Goal: Task Accomplishment & Management: Manage account settings

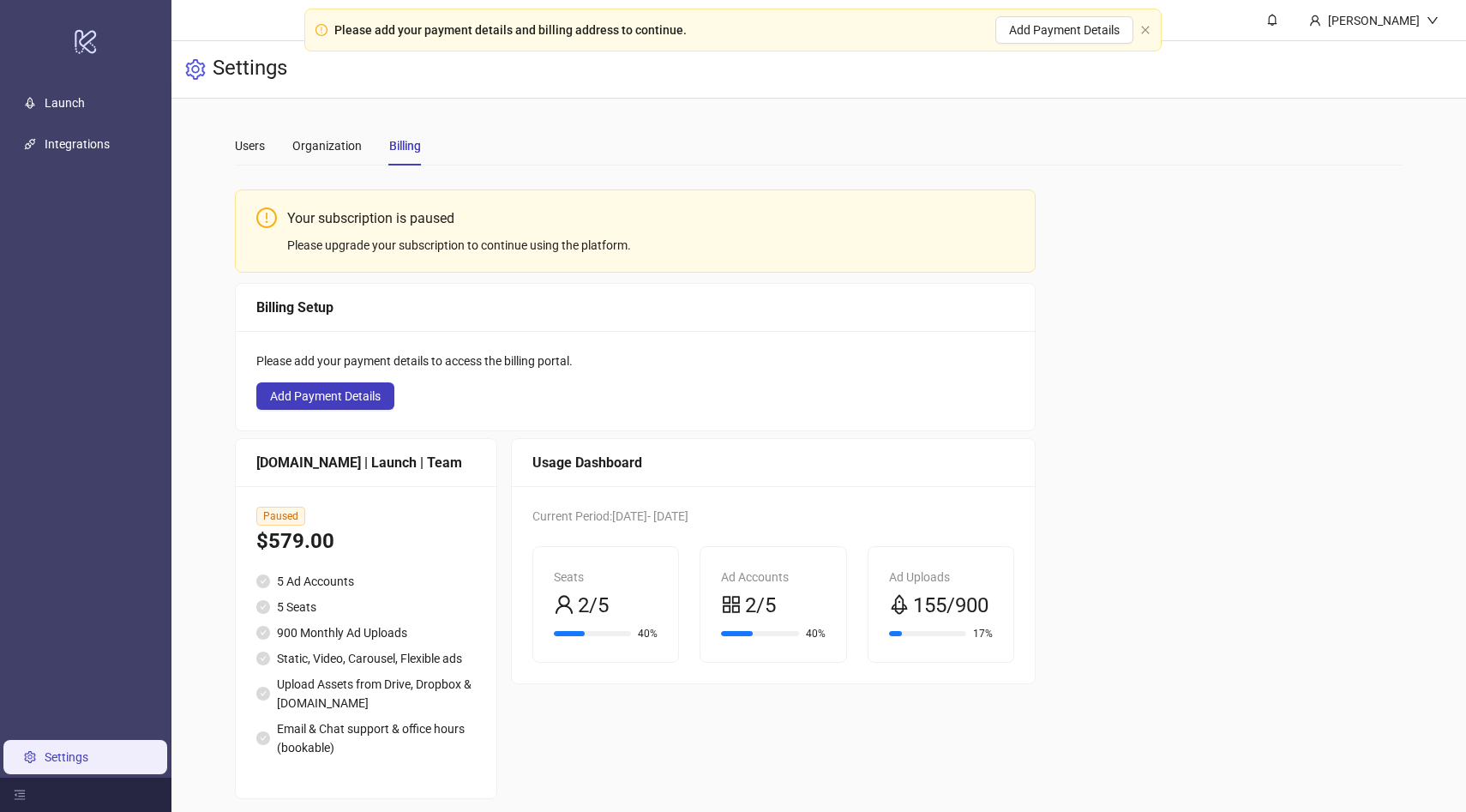
click at [58, 754] on link "Settings" at bounding box center [66, 756] width 44 height 14
click at [257, 140] on div "Users" at bounding box center [250, 146] width 30 height 19
click at [244, 144] on div "Users" at bounding box center [250, 146] width 30 height 19
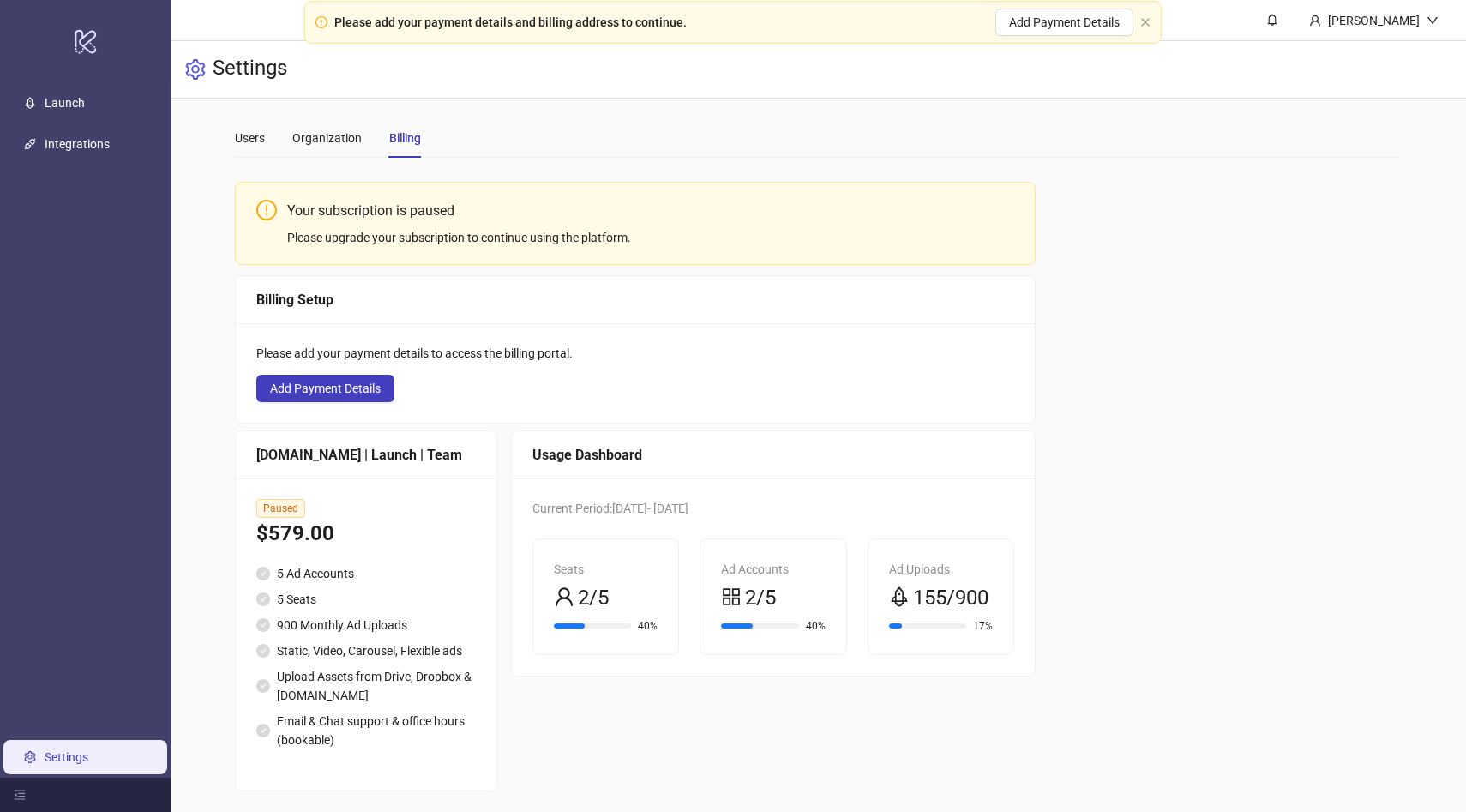
scroll to position [9, 0]
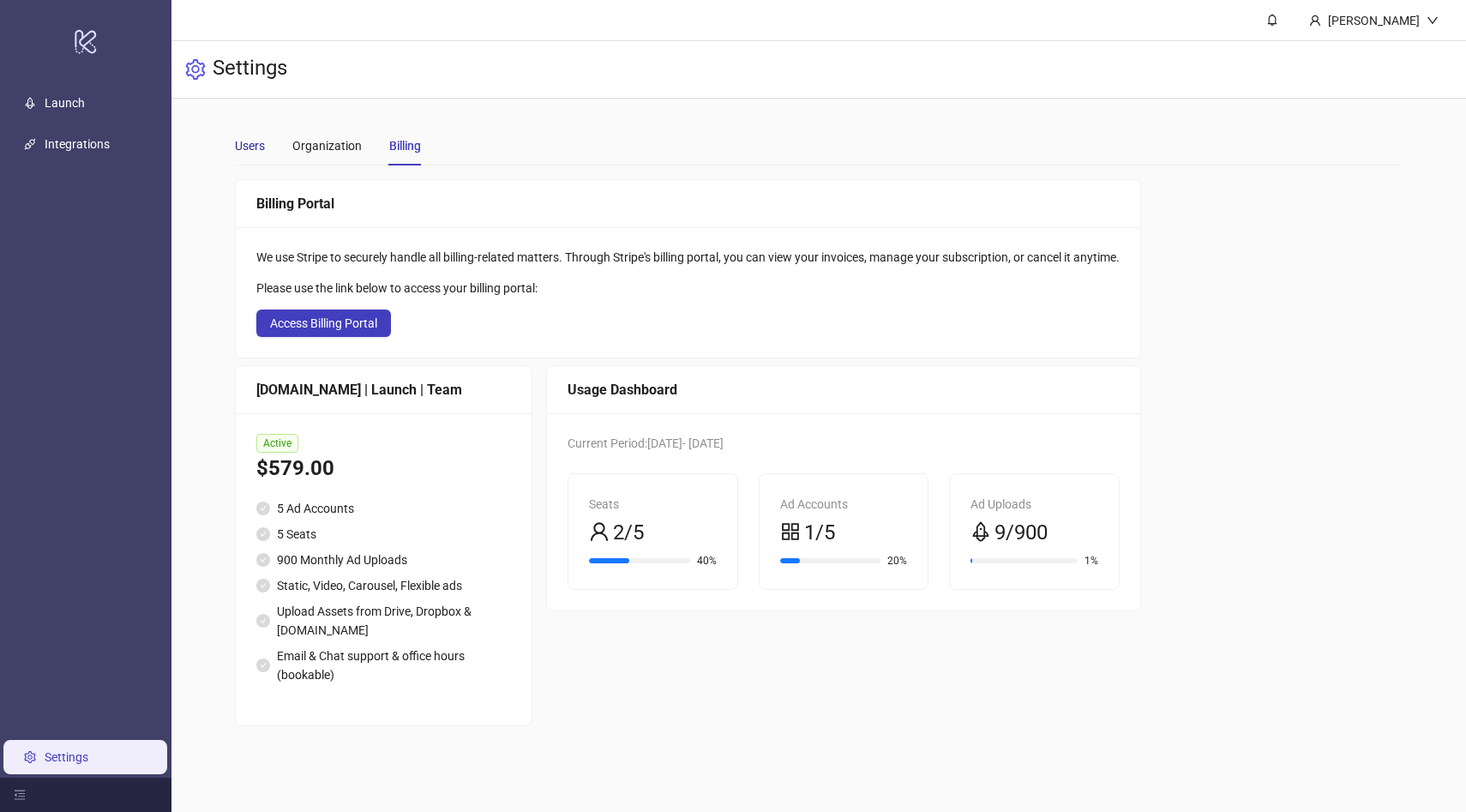
click at [256, 144] on div "Users" at bounding box center [250, 146] width 30 height 19
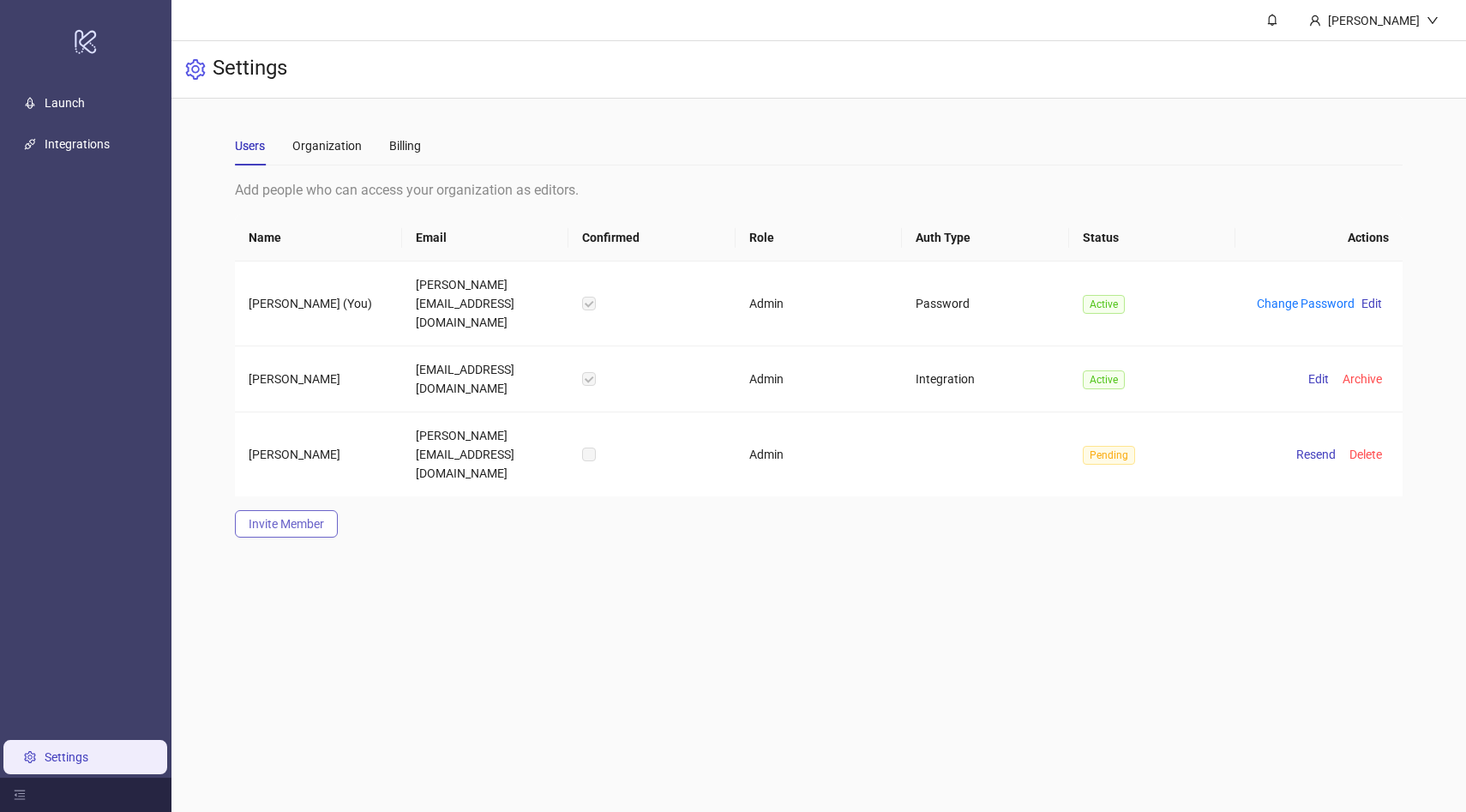
click at [278, 517] on span "Invite Member" at bounding box center [286, 523] width 75 height 14
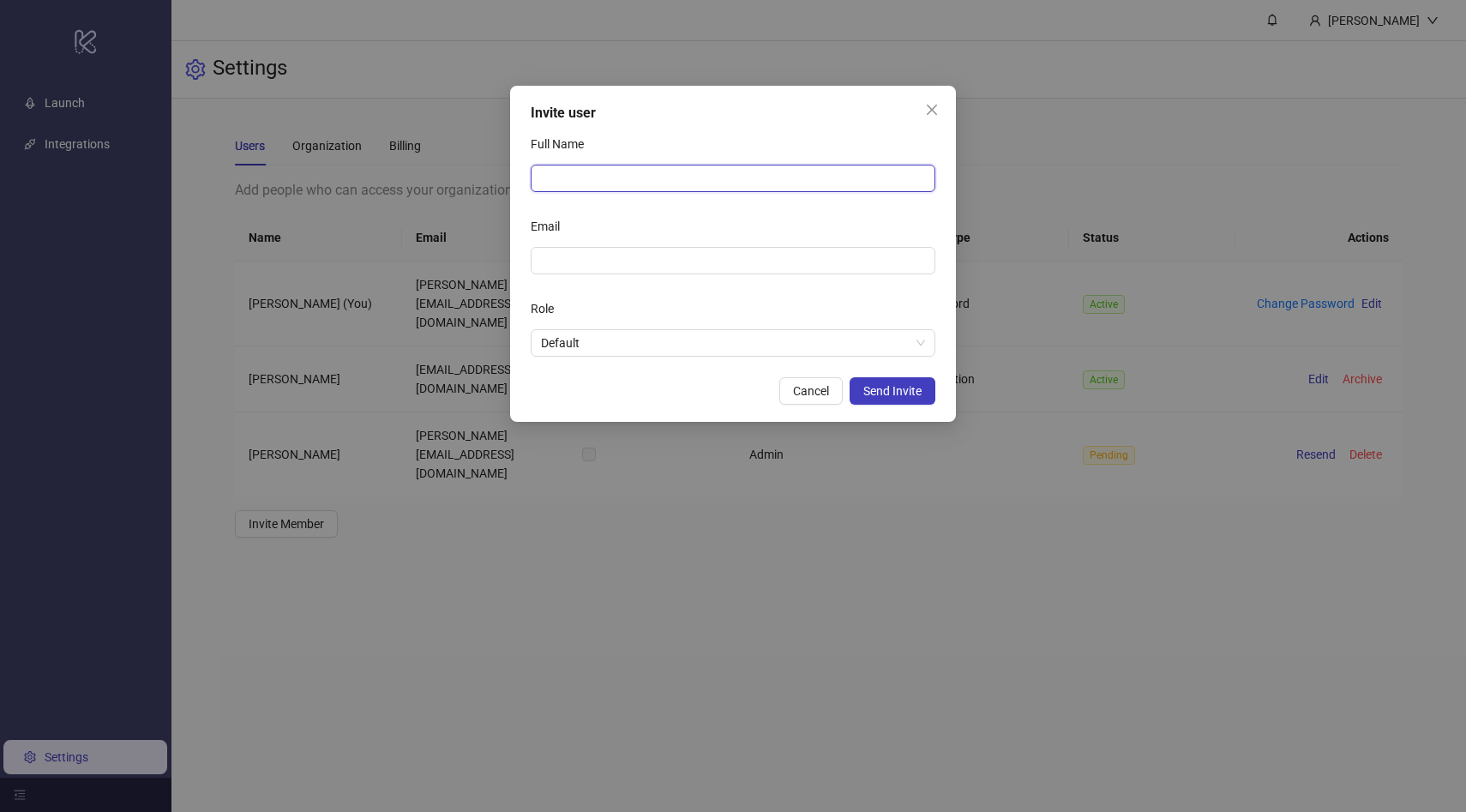
click at [581, 178] on input "Full Name" at bounding box center [732, 178] width 404 height 28
type input "**********"
click at [558, 262] on input "Email" at bounding box center [731, 260] width 381 height 19
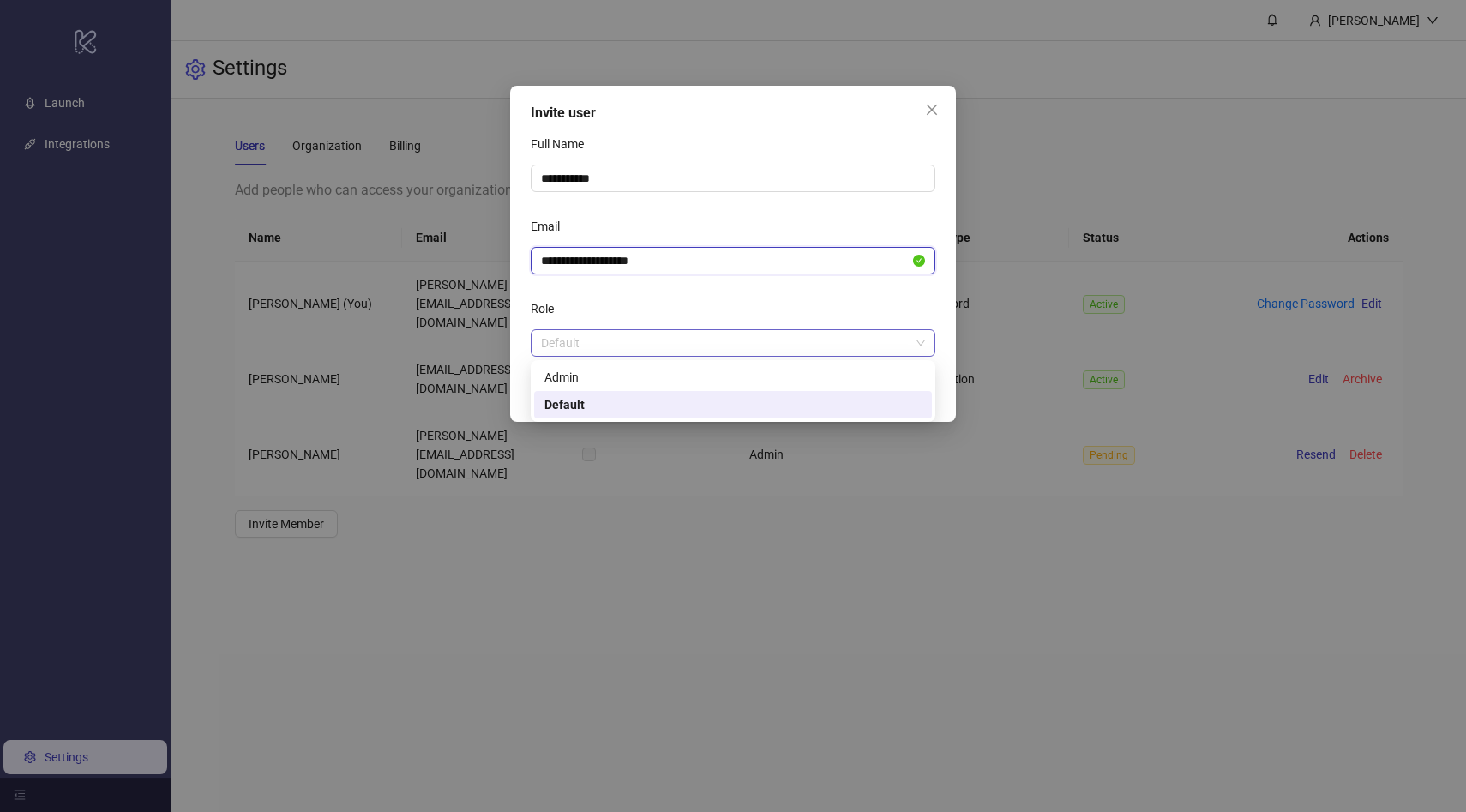
click at [682, 337] on span "Default" at bounding box center [732, 343] width 384 height 26
type input "**********"
click at [663, 377] on div "Admin" at bounding box center [733, 377] width 377 height 19
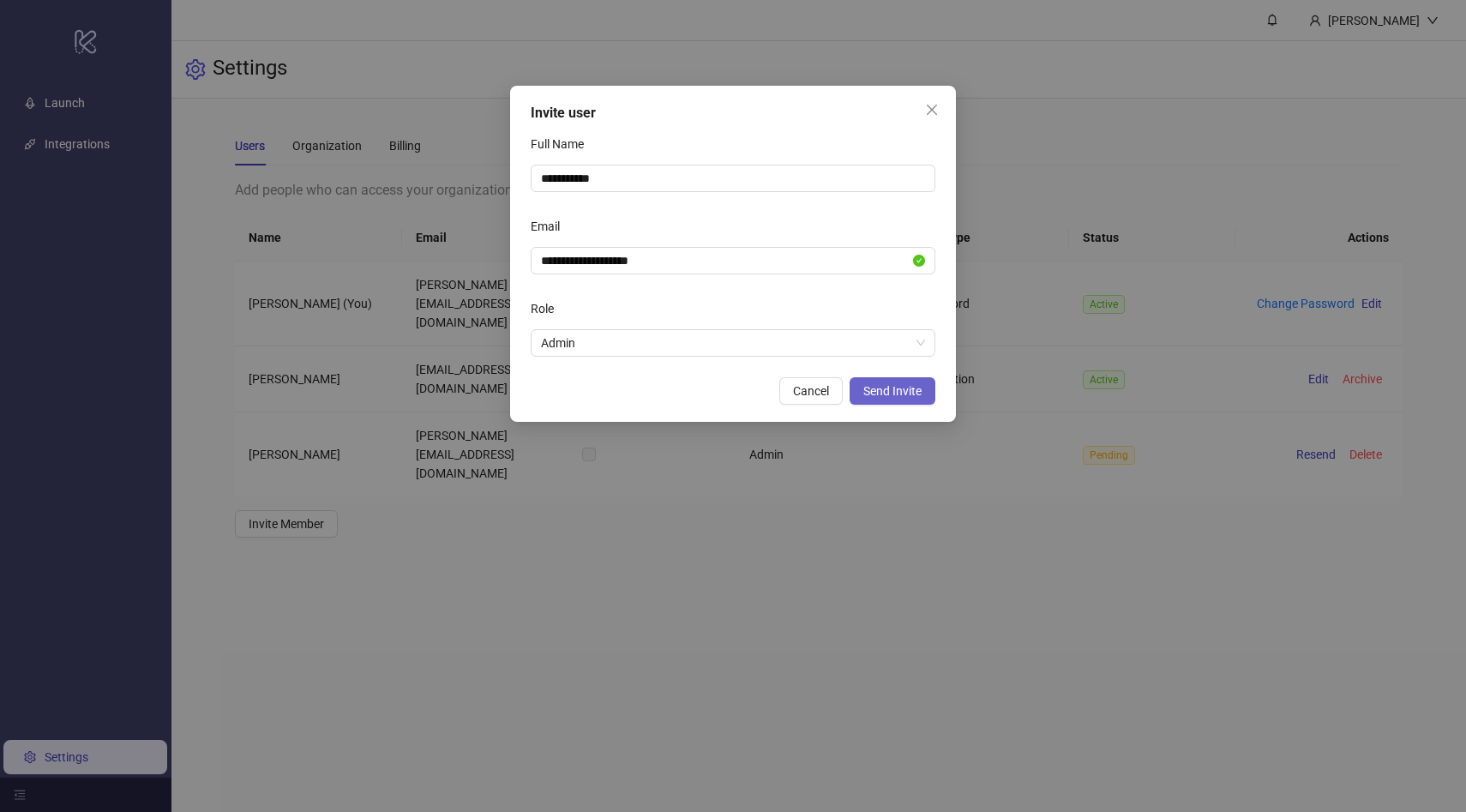
click at [897, 394] on span "Send Invite" at bounding box center [892, 390] width 59 height 14
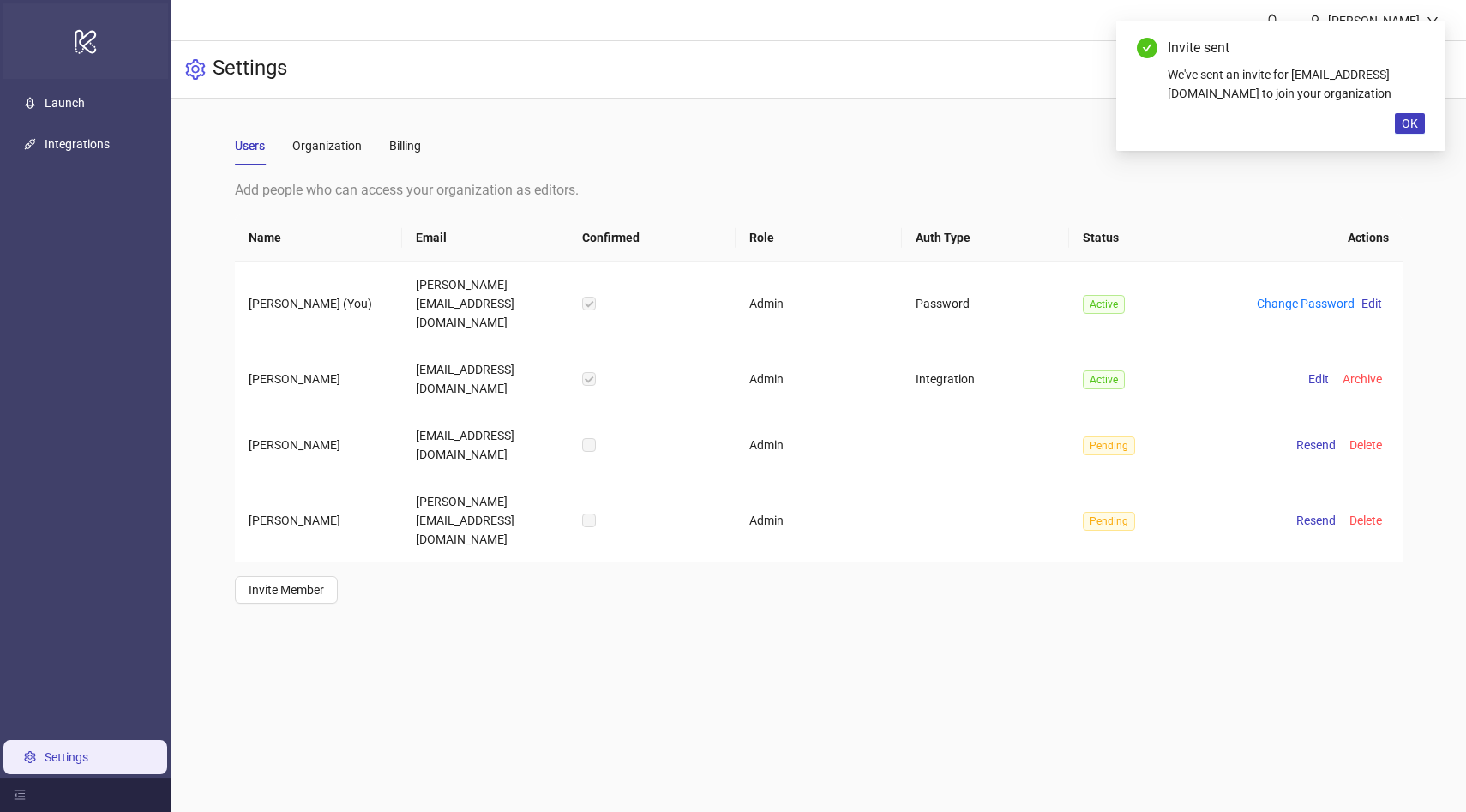
click at [74, 36] on icon "logo/logo-mobile" at bounding box center [85, 41] width 24 height 41
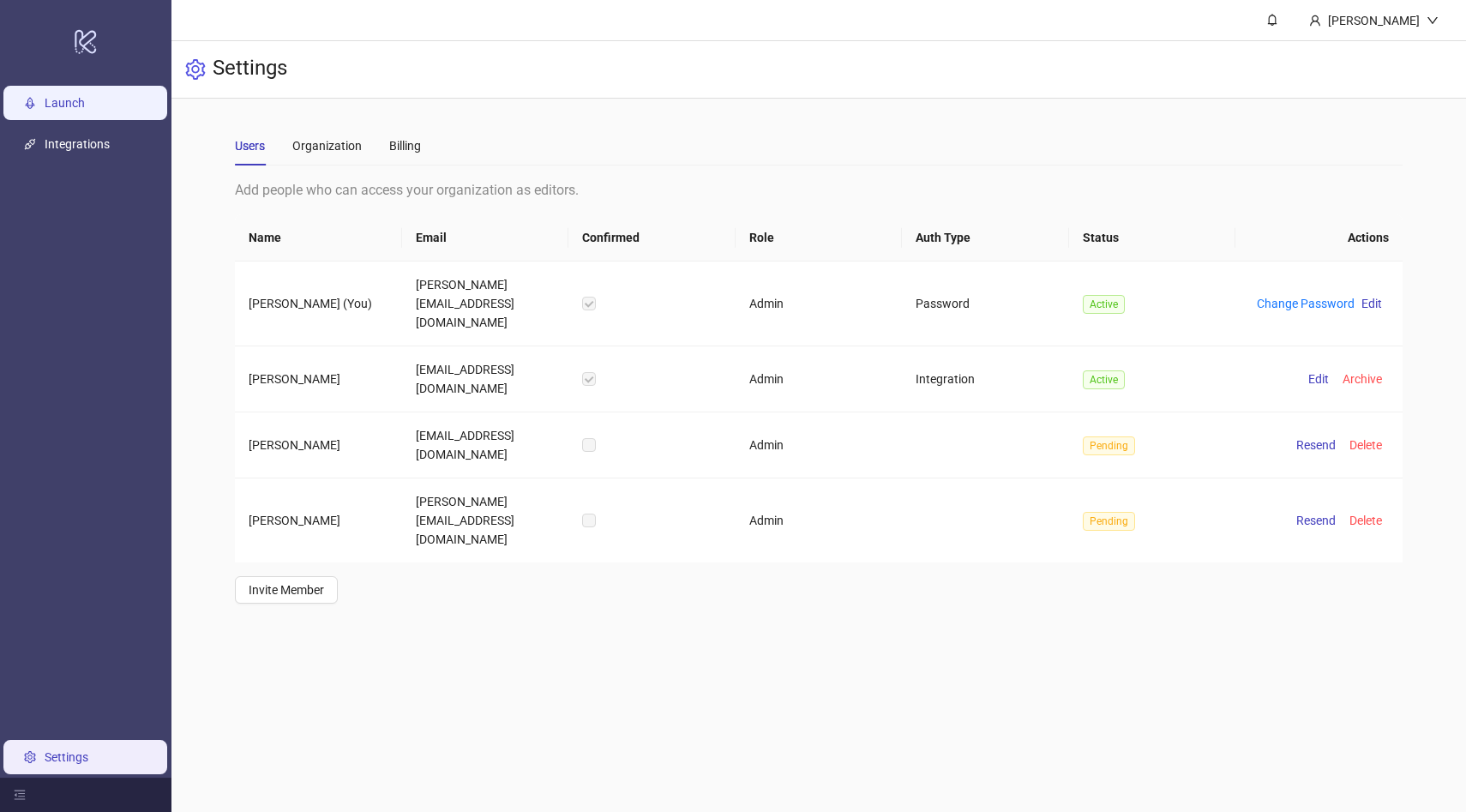
click at [50, 107] on link "Launch" at bounding box center [64, 102] width 40 height 14
